Goal: Transaction & Acquisition: Purchase product/service

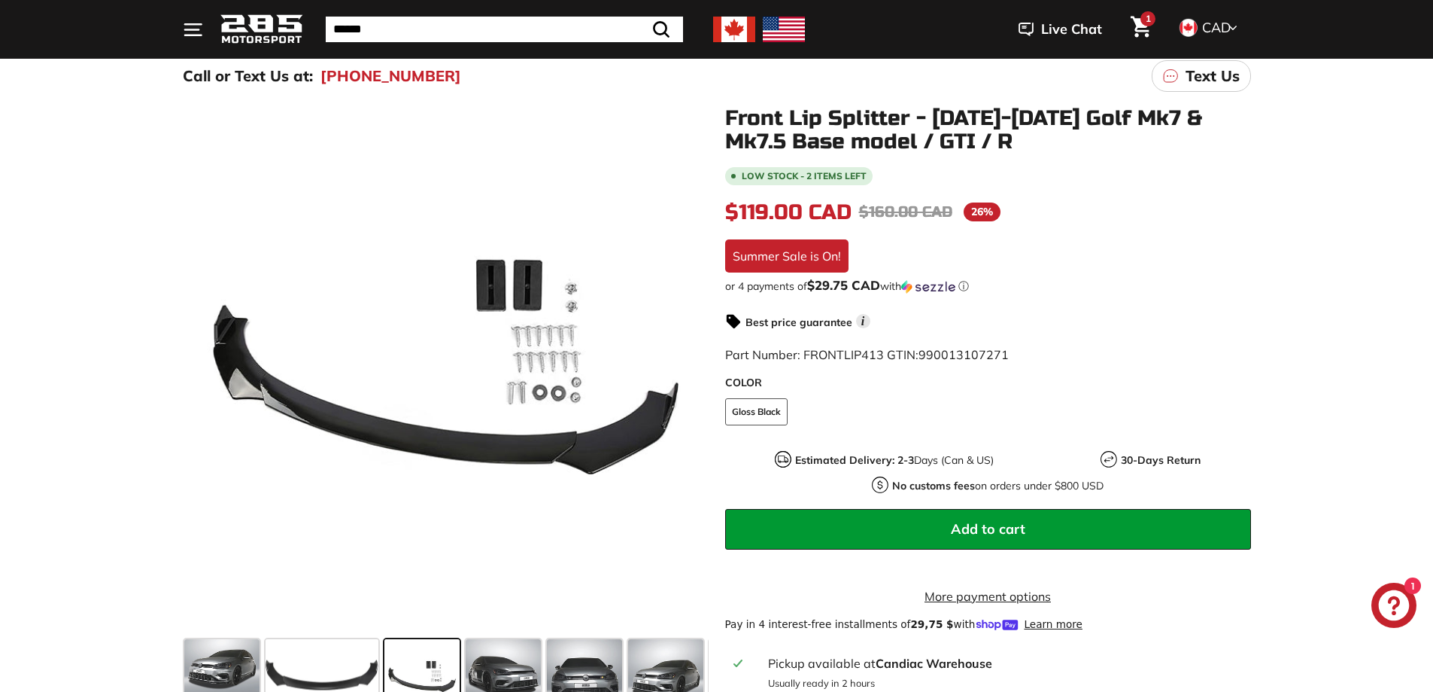
click at [687, 365] on icon at bounding box center [687, 372] width 35 height 35
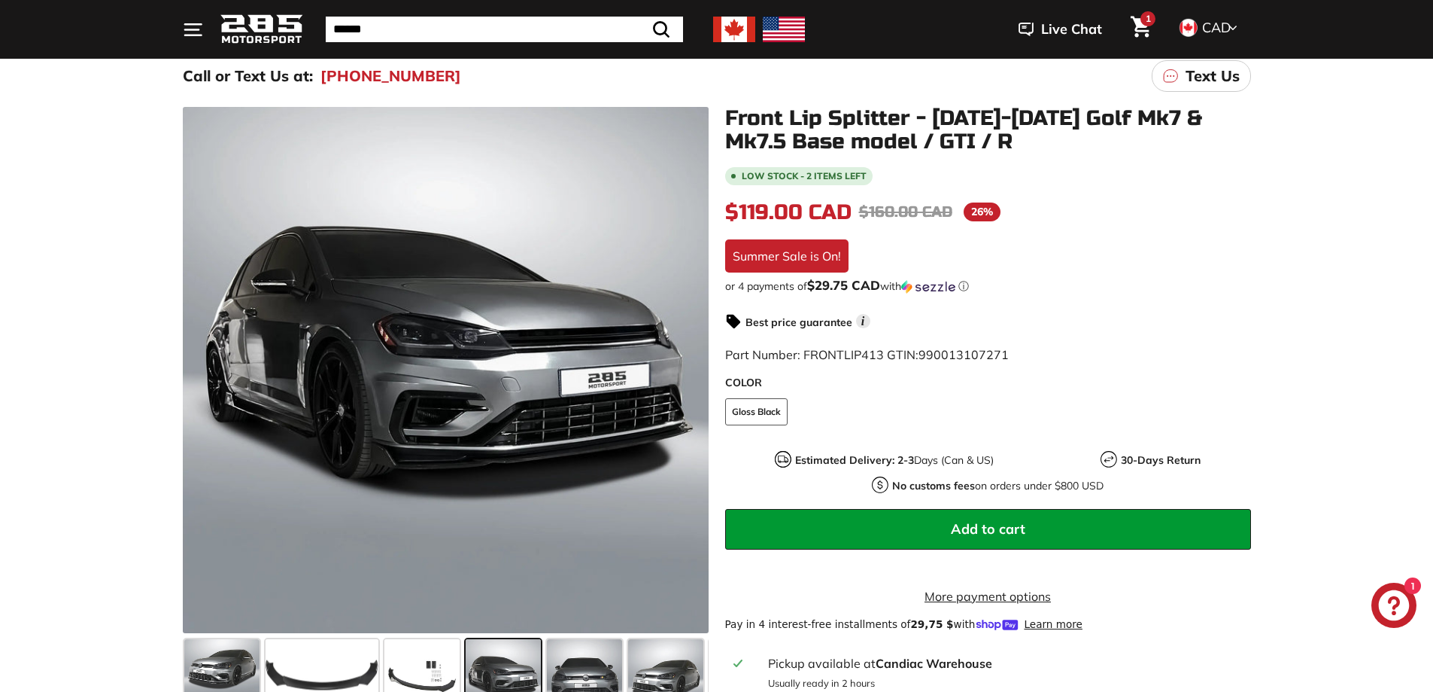
click at [687, 365] on icon at bounding box center [687, 372] width 35 height 35
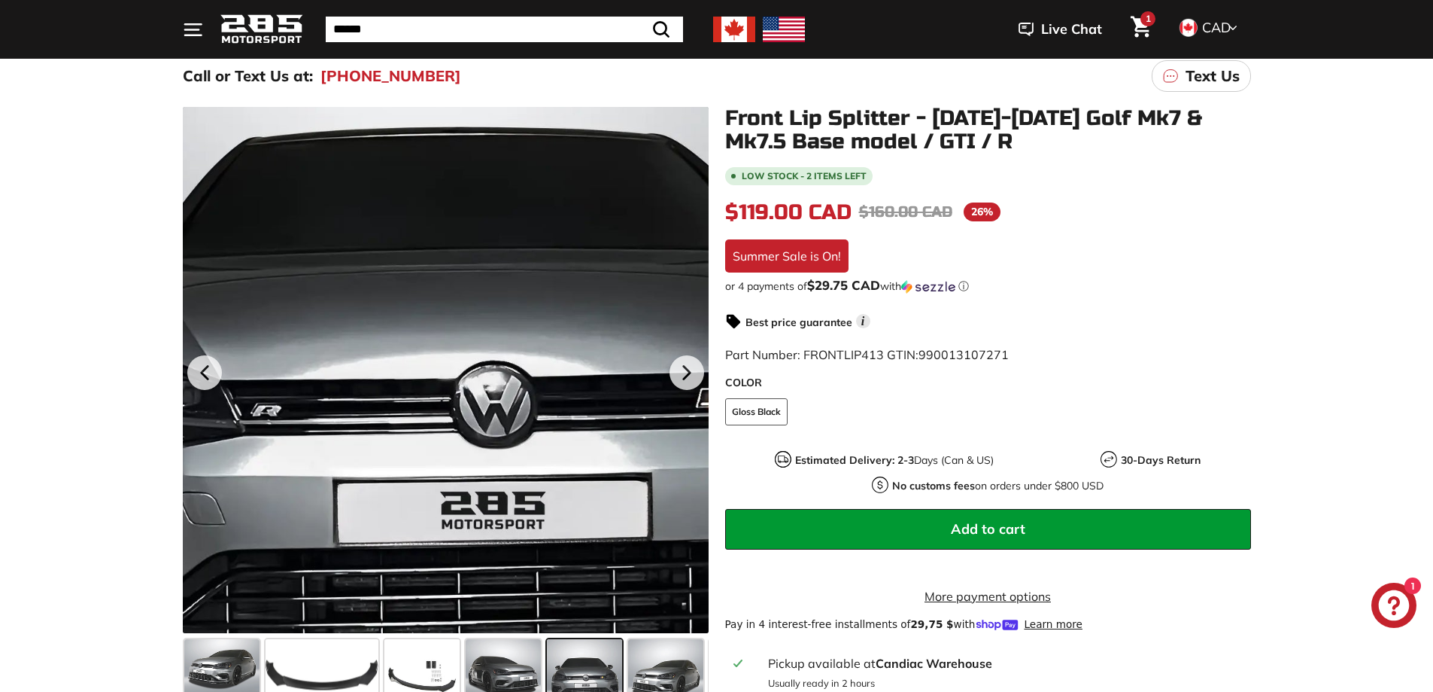
click at [687, 347] on div at bounding box center [446, 370] width 526 height 526
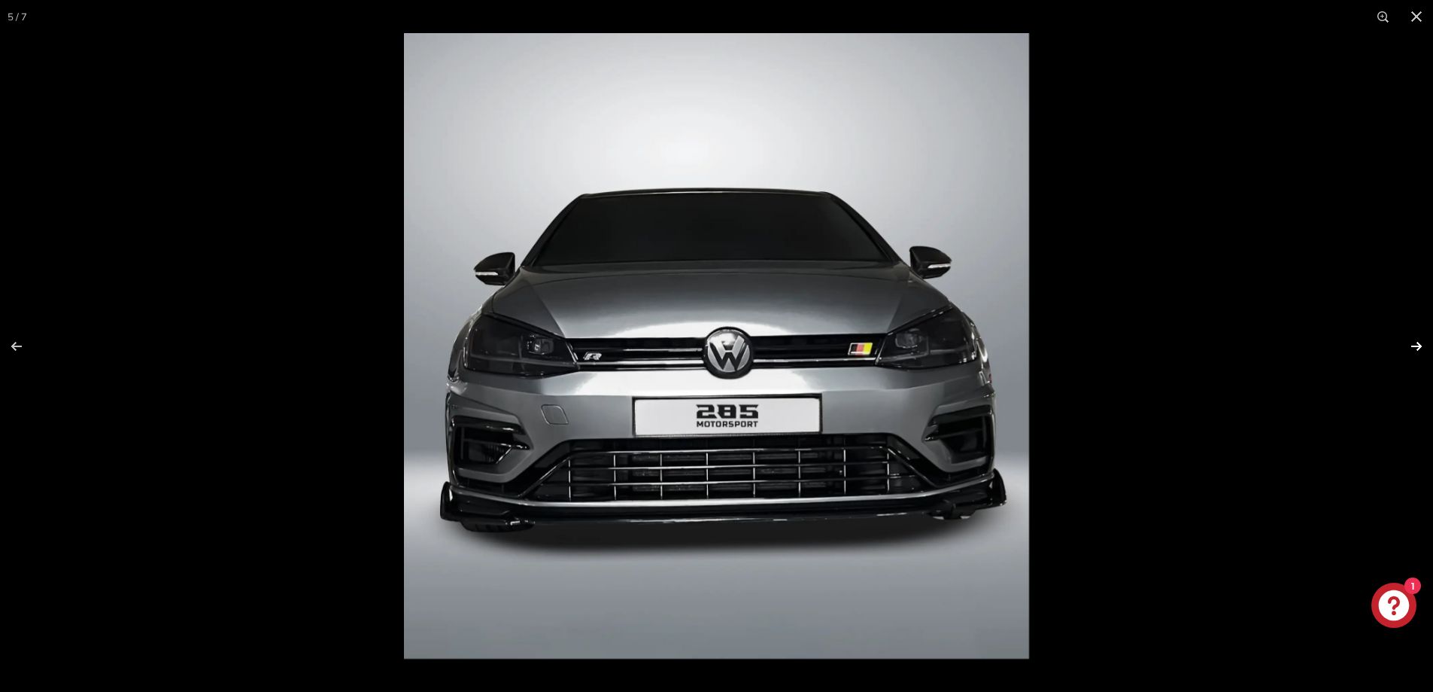
click at [1423, 344] on button at bounding box center [1407, 346] width 53 height 75
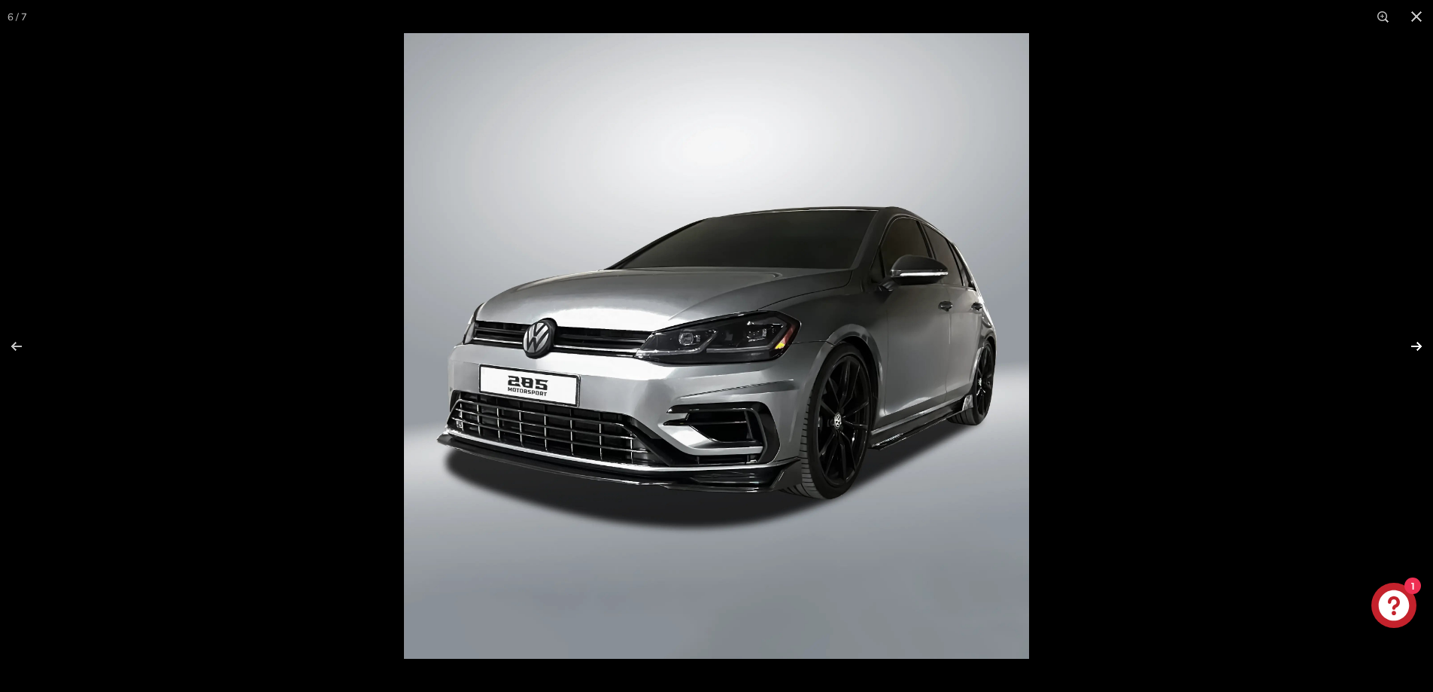
scroll to position [0, 79]
click at [1423, 344] on button at bounding box center [1407, 346] width 53 height 75
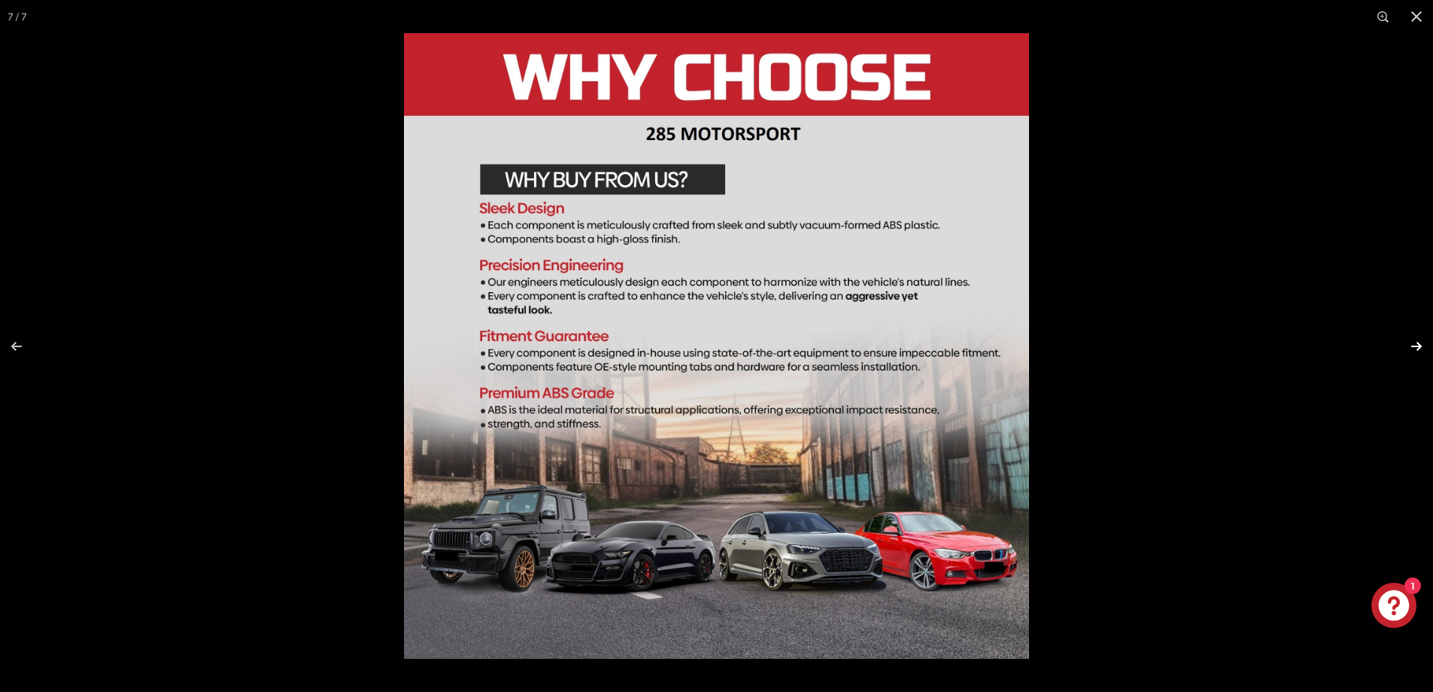
click at [1423, 344] on button at bounding box center [1407, 346] width 53 height 75
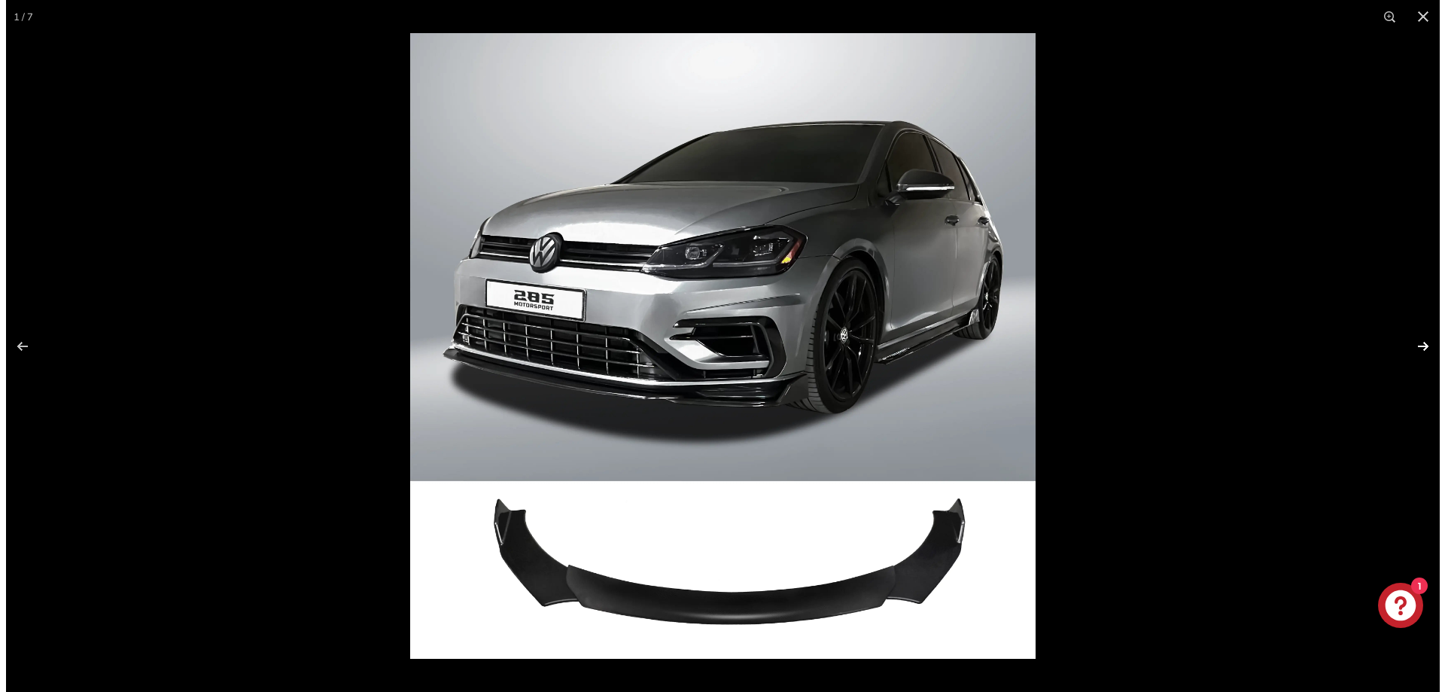
scroll to position [0, 0]
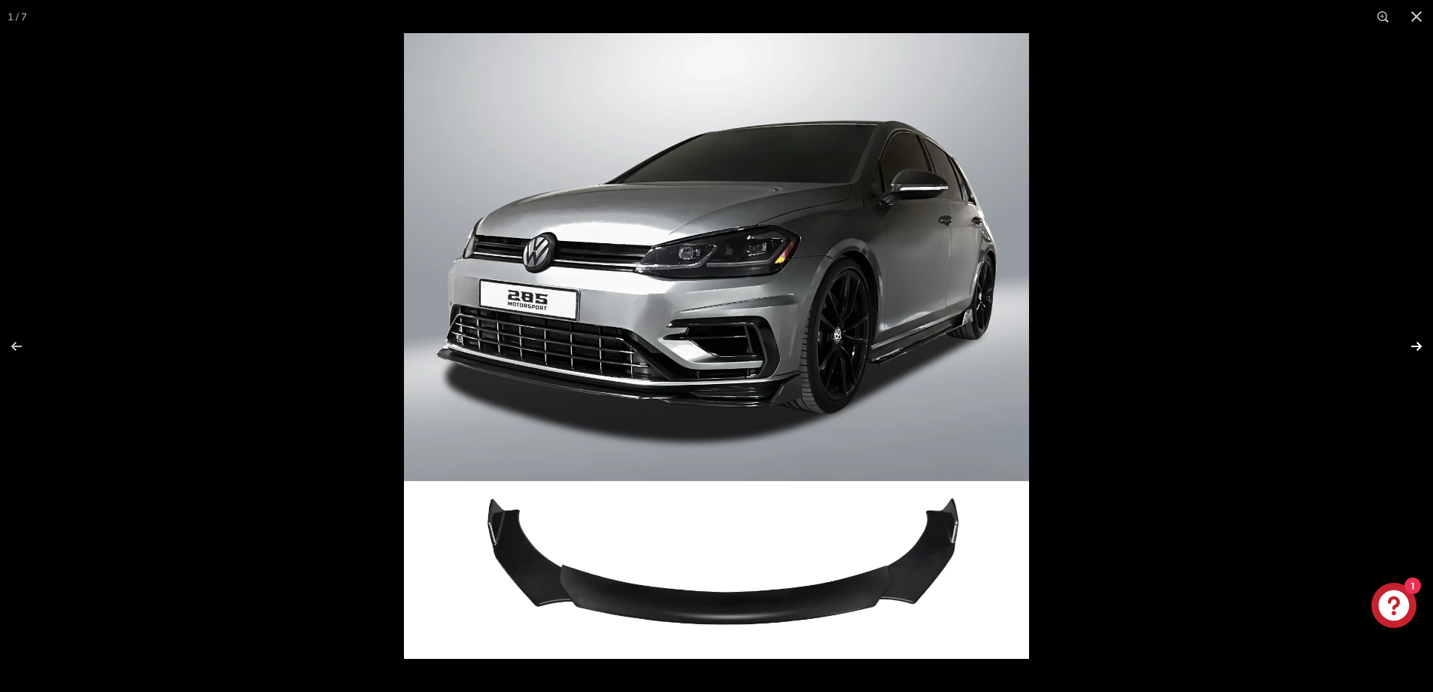
click at [1423, 344] on button at bounding box center [1407, 346] width 53 height 75
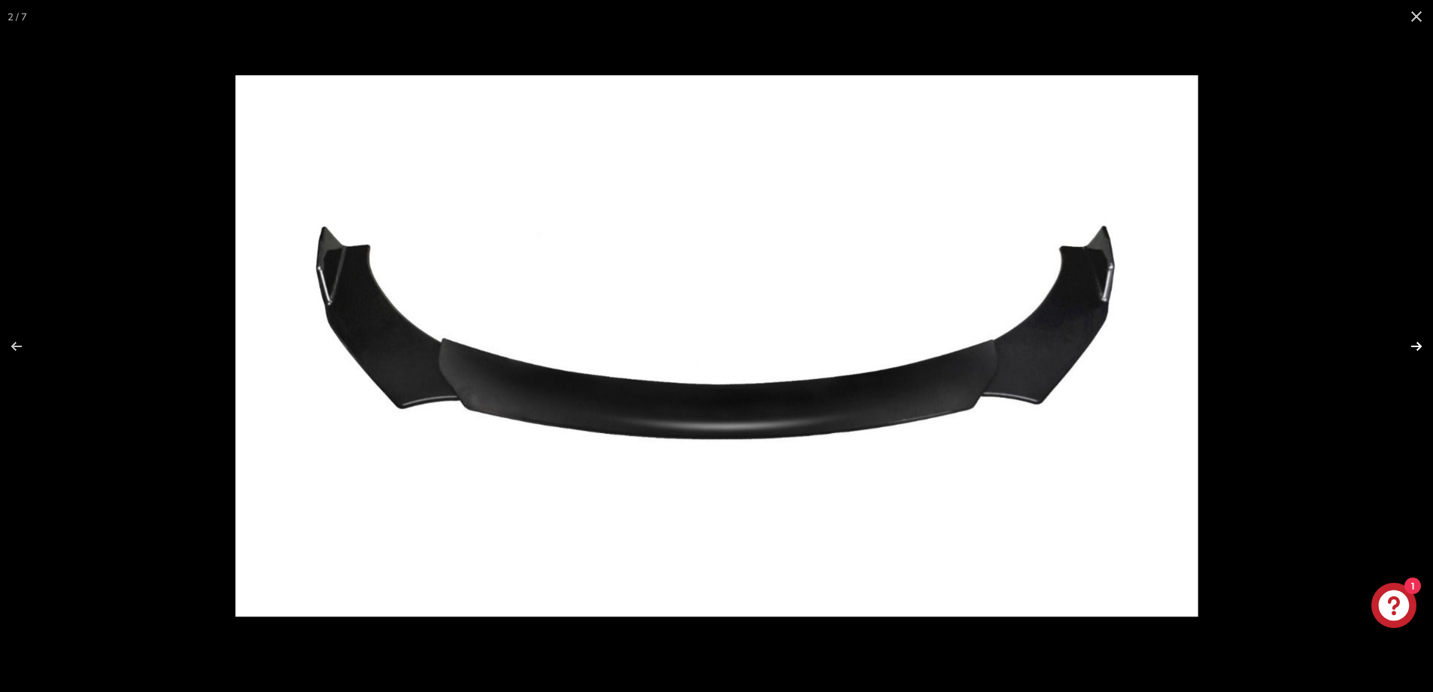
click at [1410, 344] on button at bounding box center [1407, 346] width 53 height 75
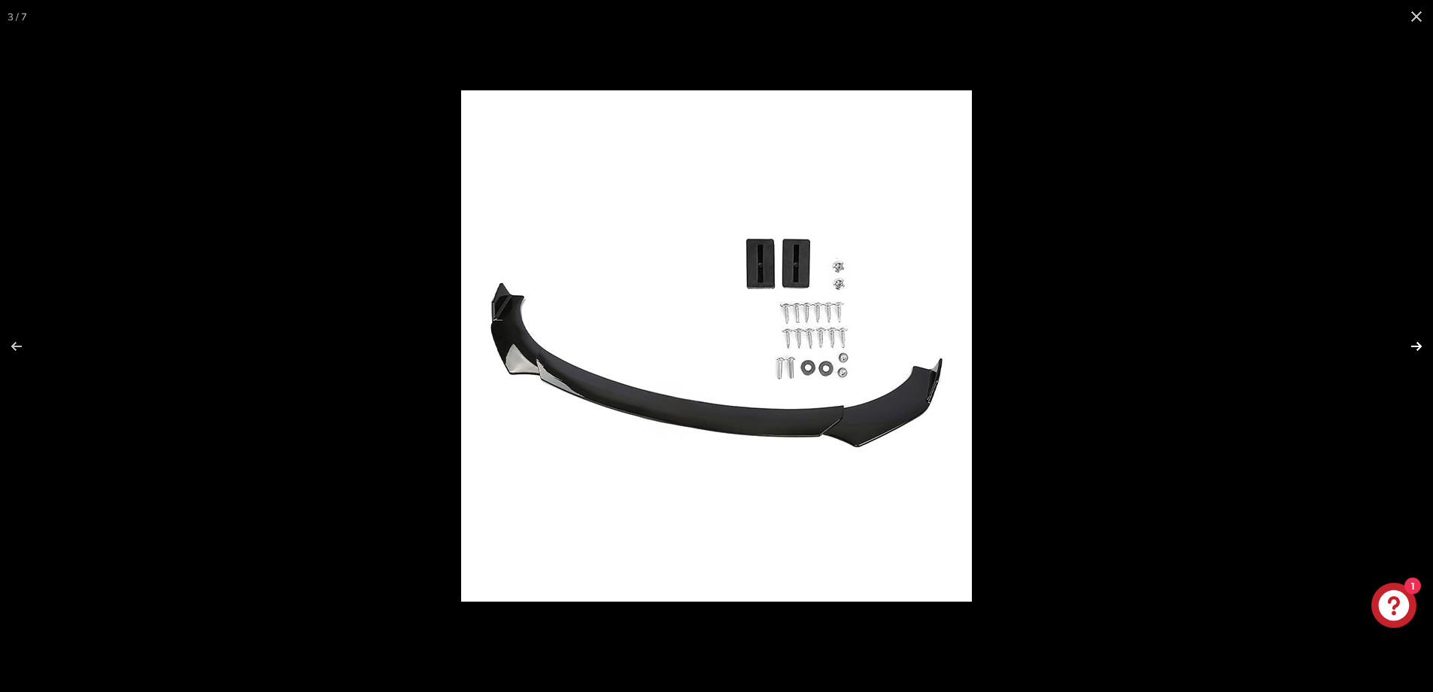
click at [1410, 344] on button at bounding box center [1407, 346] width 53 height 75
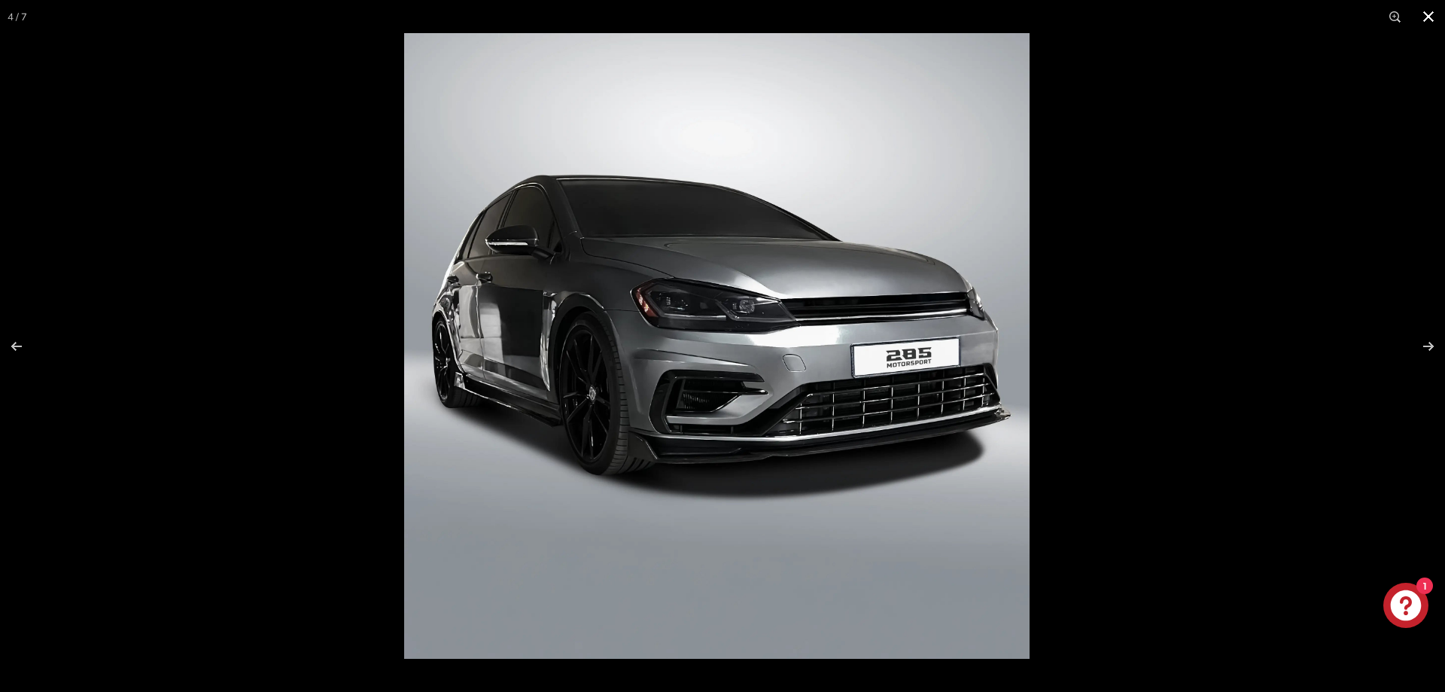
click at [1433, 9] on button at bounding box center [1428, 16] width 33 height 33
